Goal: Information Seeking & Learning: Learn about a topic

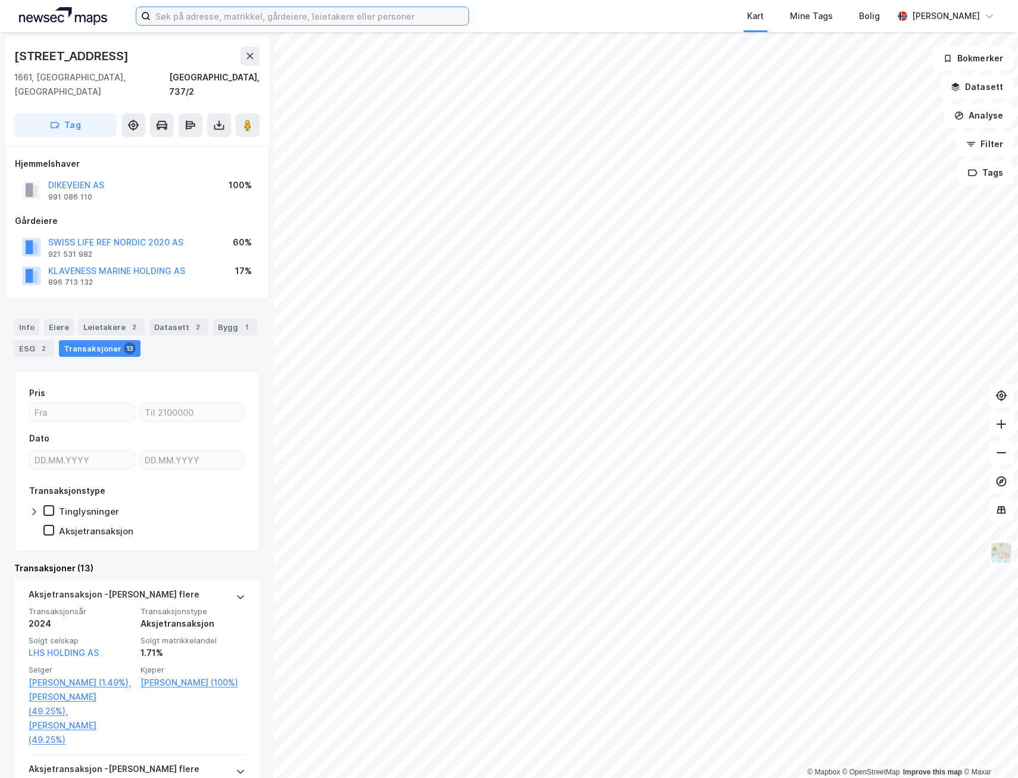
click at [268, 10] on input at bounding box center [310, 16] width 318 height 18
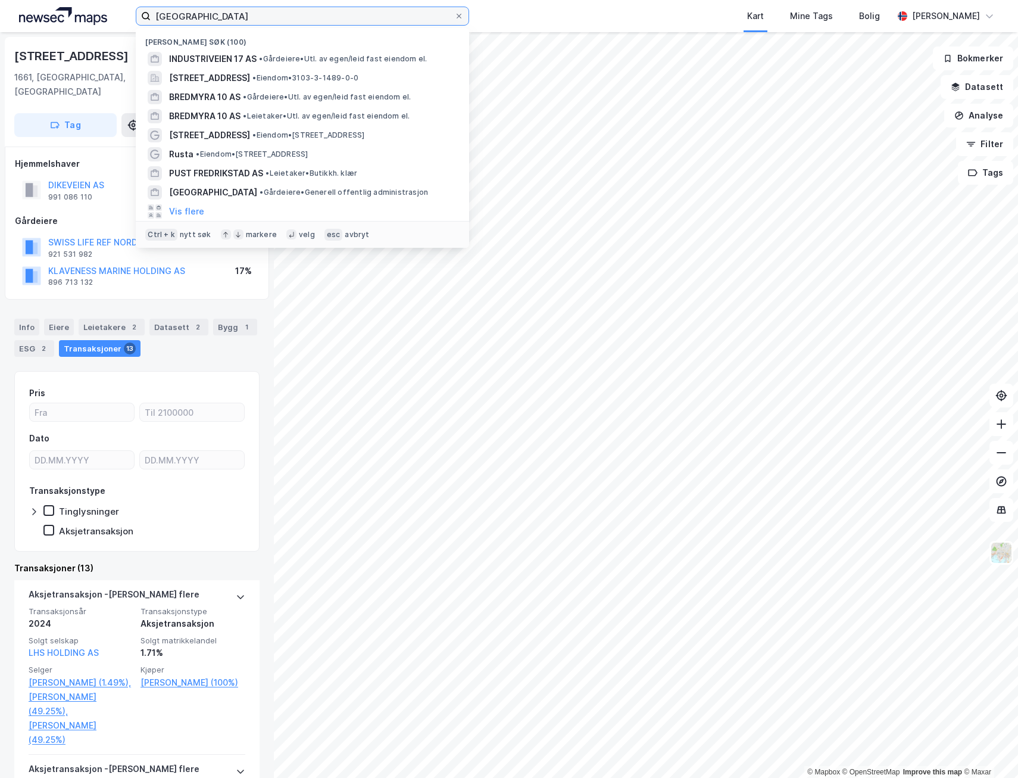
type input "Oslo"
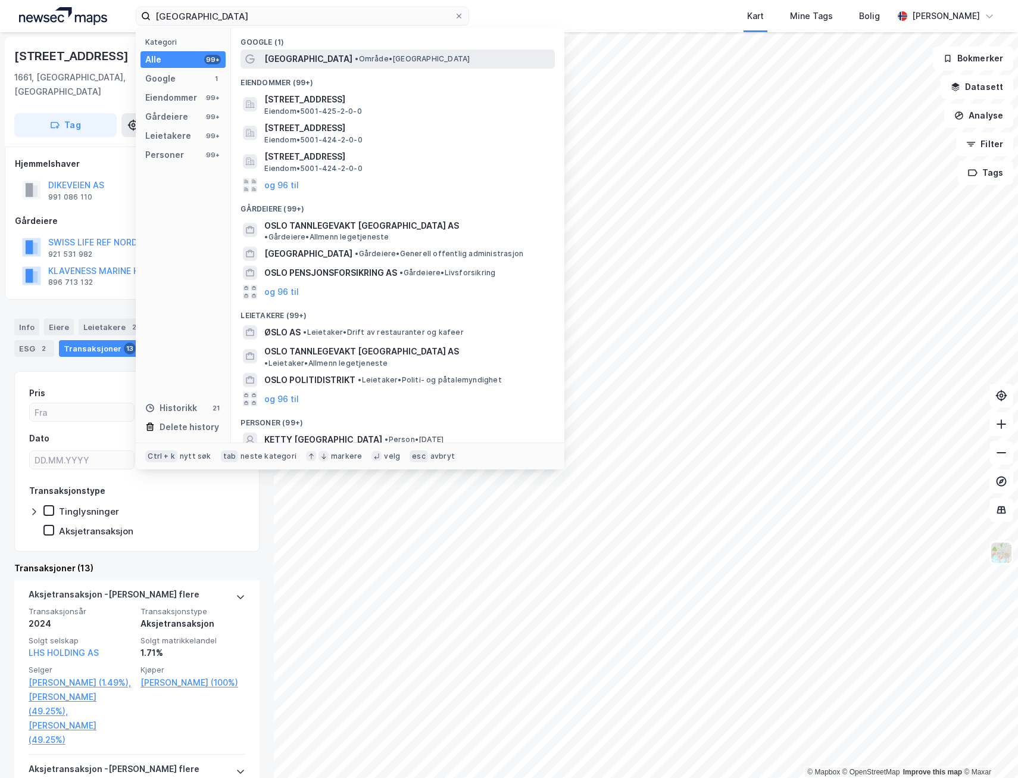
click at [355, 61] on span "• Område • Oslo" at bounding box center [412, 59] width 115 height 10
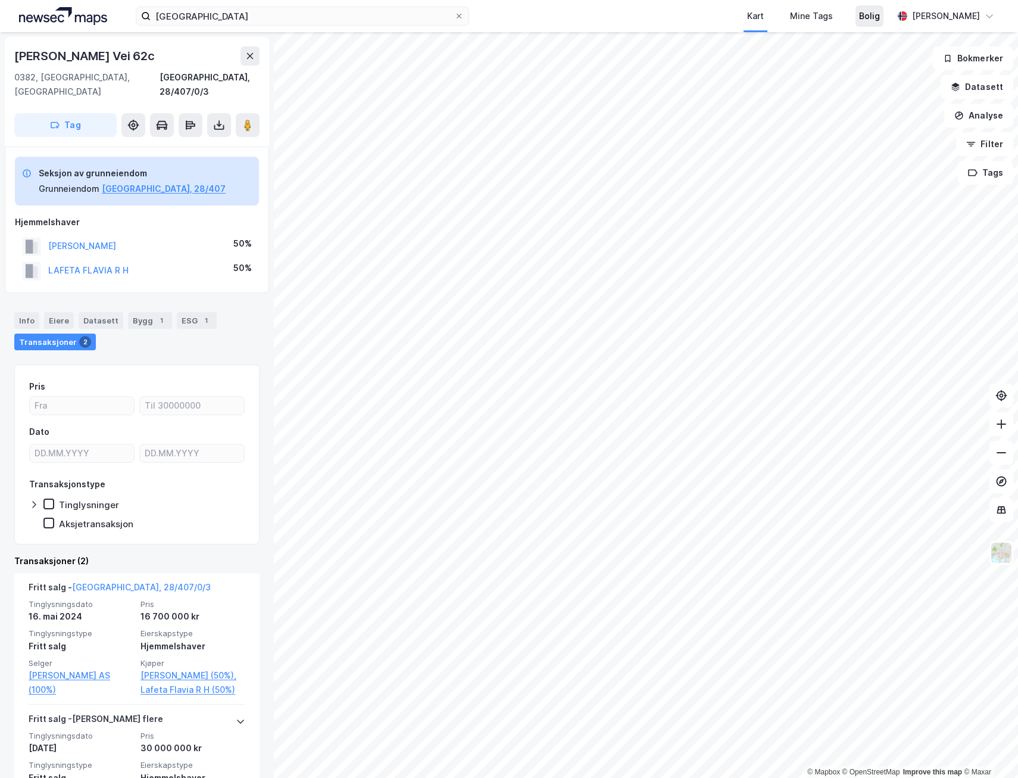
click at [859, 14] on div "Bolig" at bounding box center [869, 16] width 21 height 14
